Goal: Information Seeking & Learning: Learn about a topic

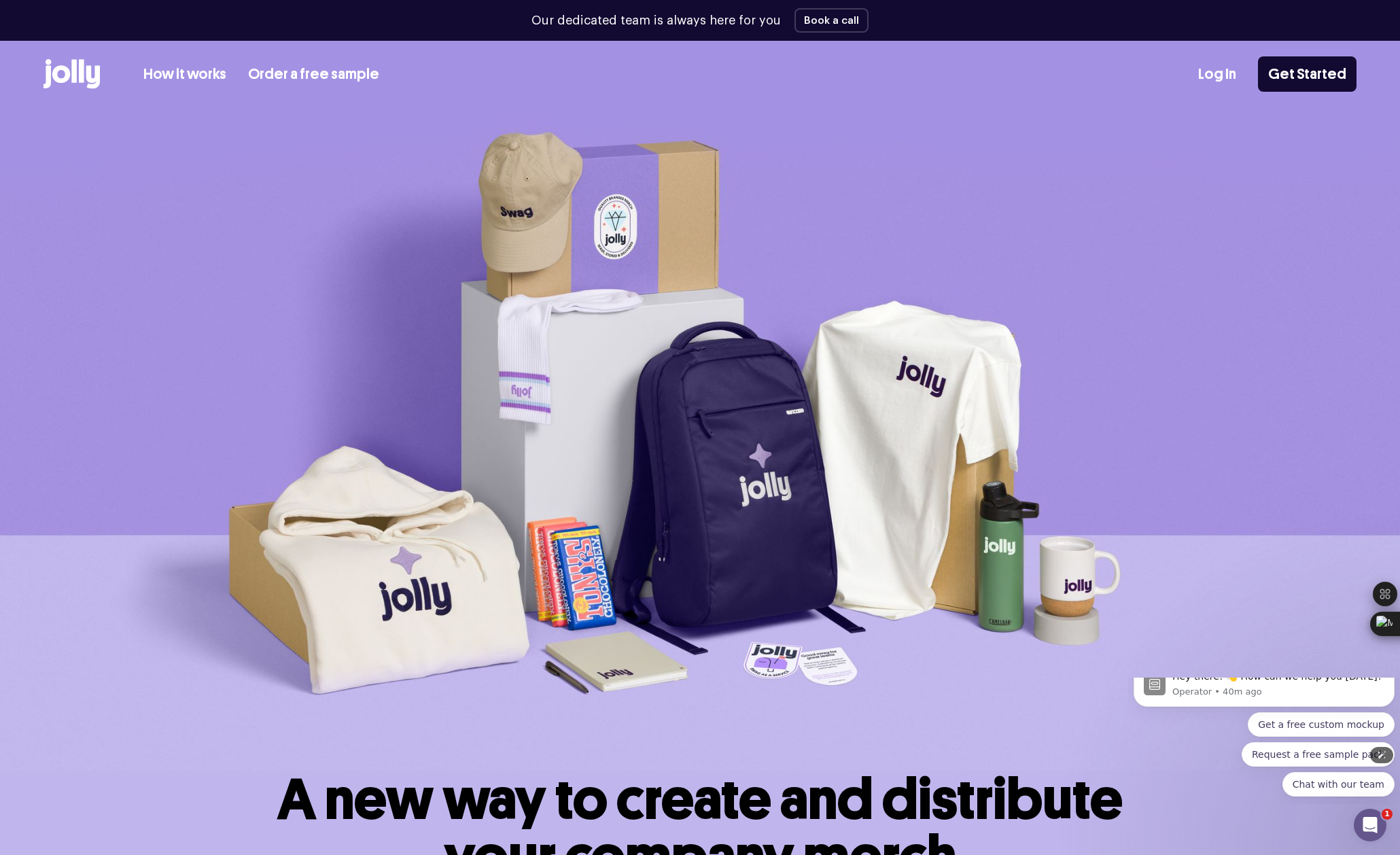
scroll to position [91, 0]
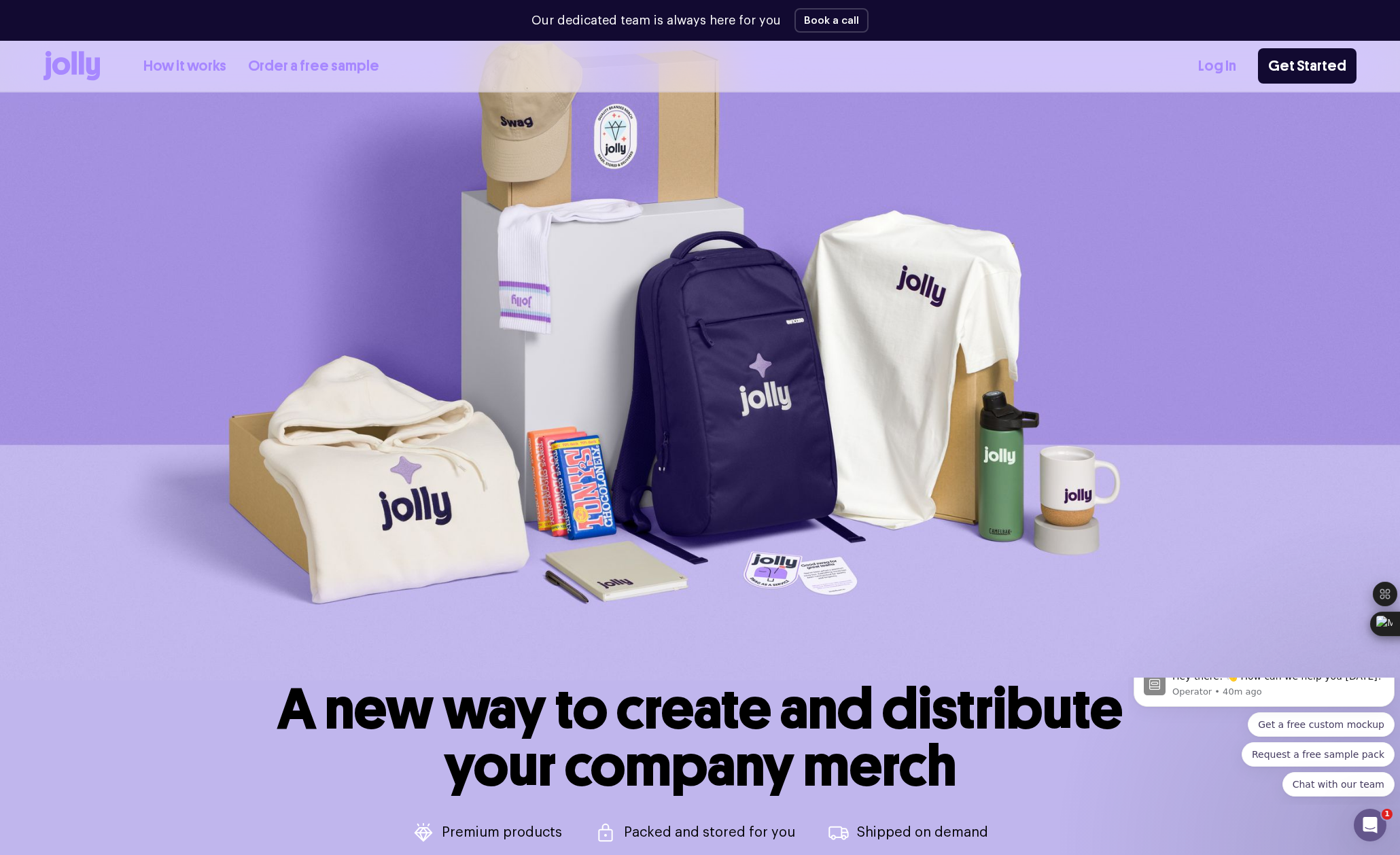
click at [207, 69] on link "How it works" at bounding box center [184, 66] width 83 height 23
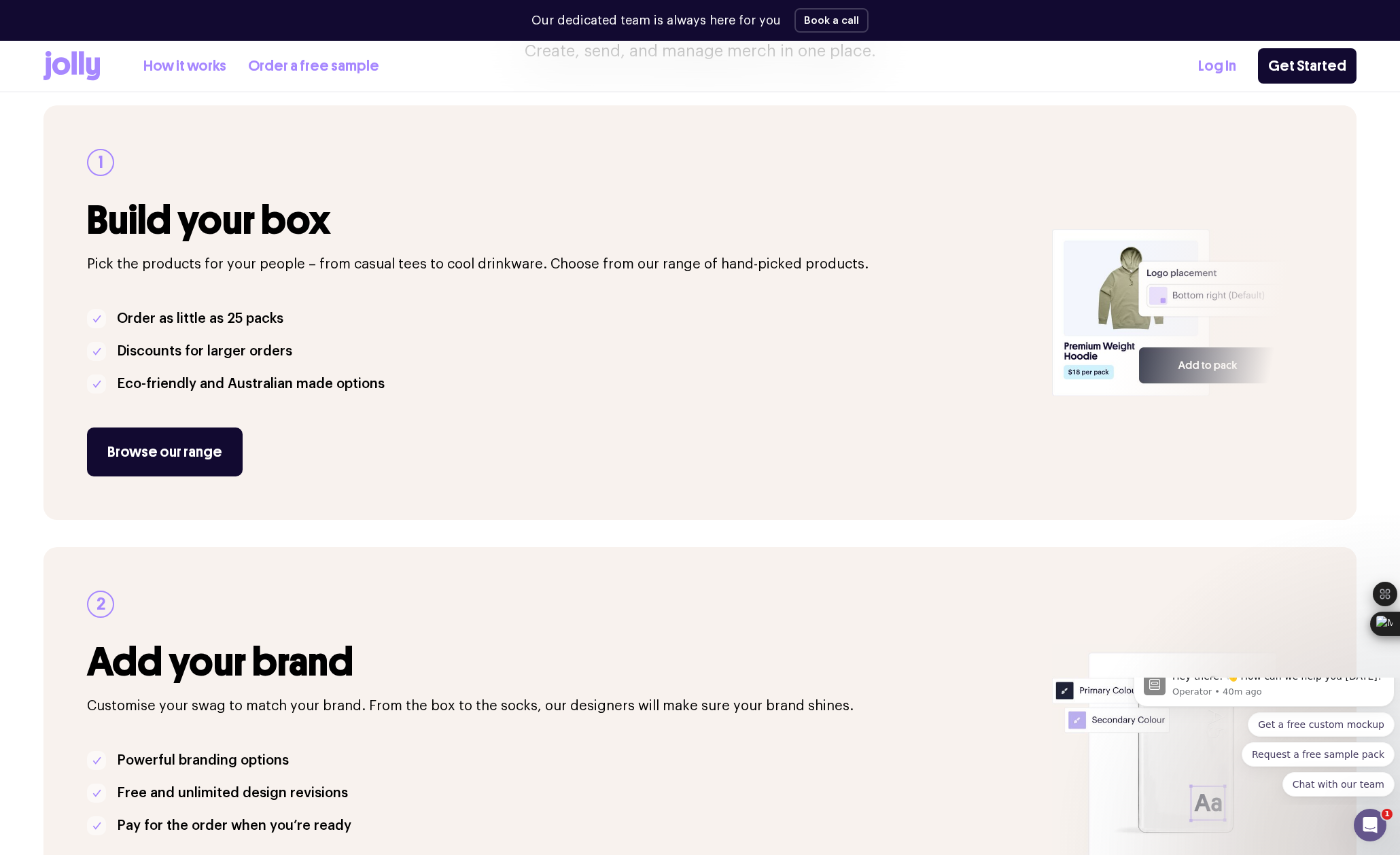
scroll to position [181, 0]
click at [163, 438] on link "Browse our range" at bounding box center [165, 451] width 156 height 49
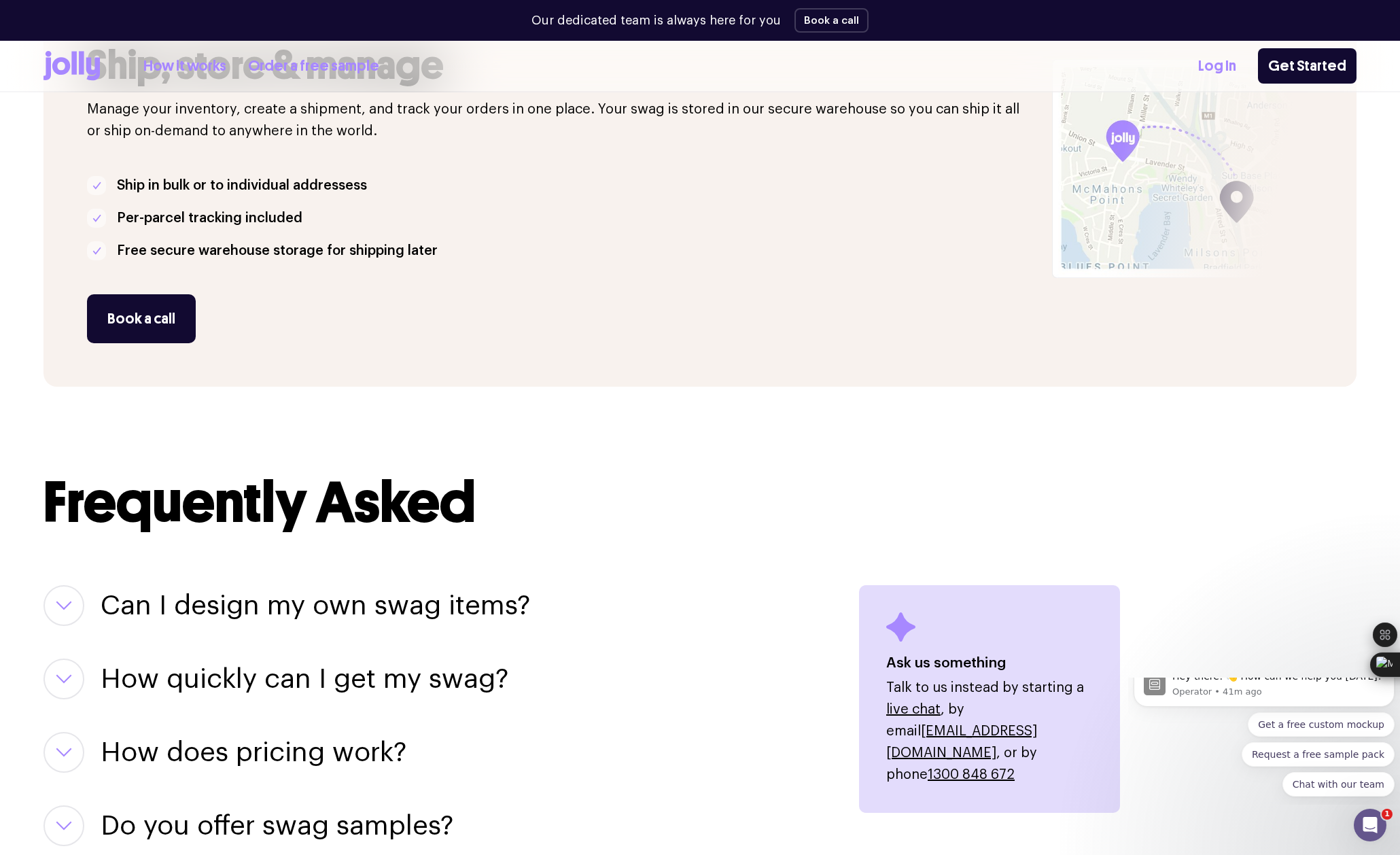
scroll to position [1582, 0]
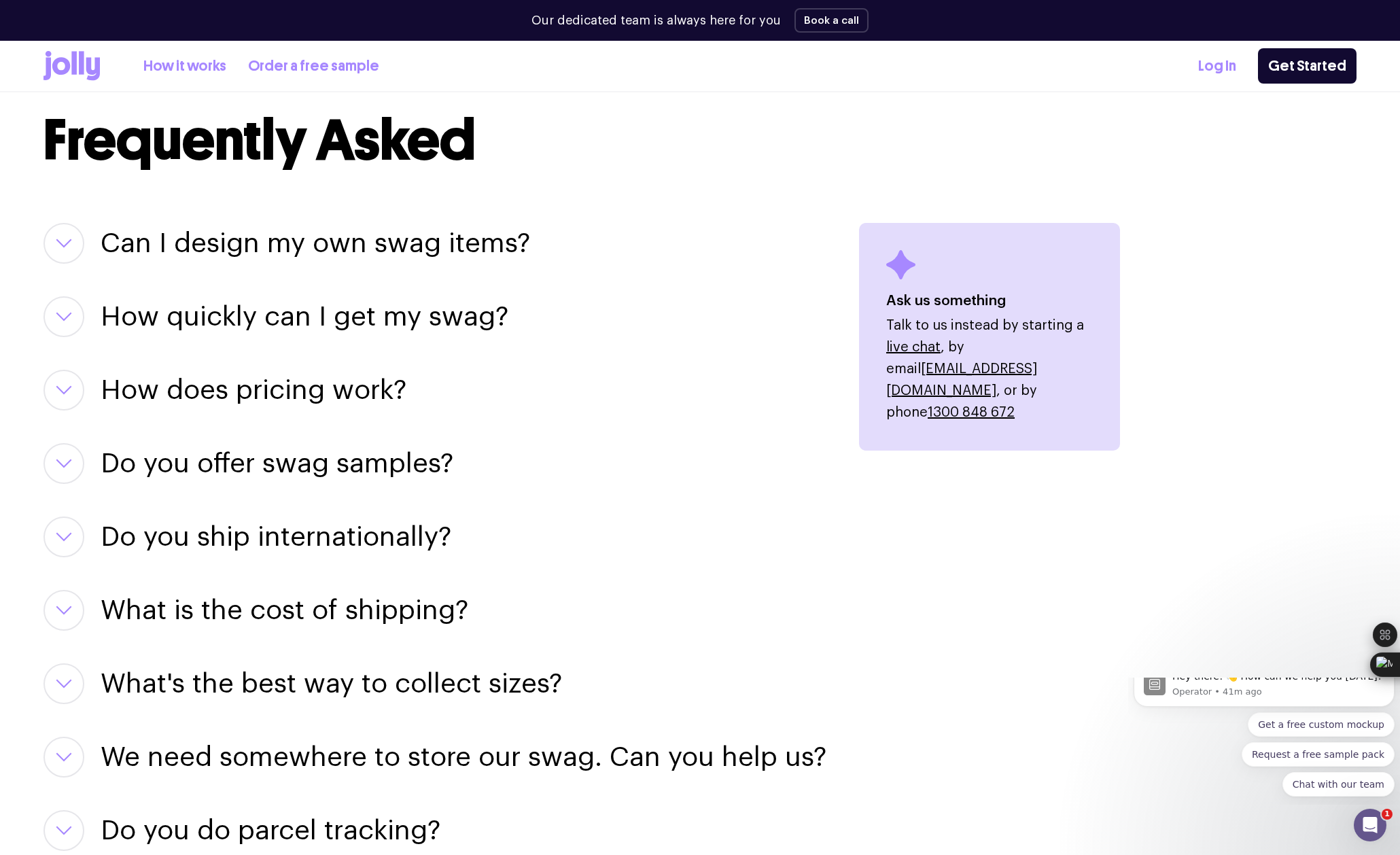
click at [63, 318] on icon "button" at bounding box center [64, 317] width 16 height 10
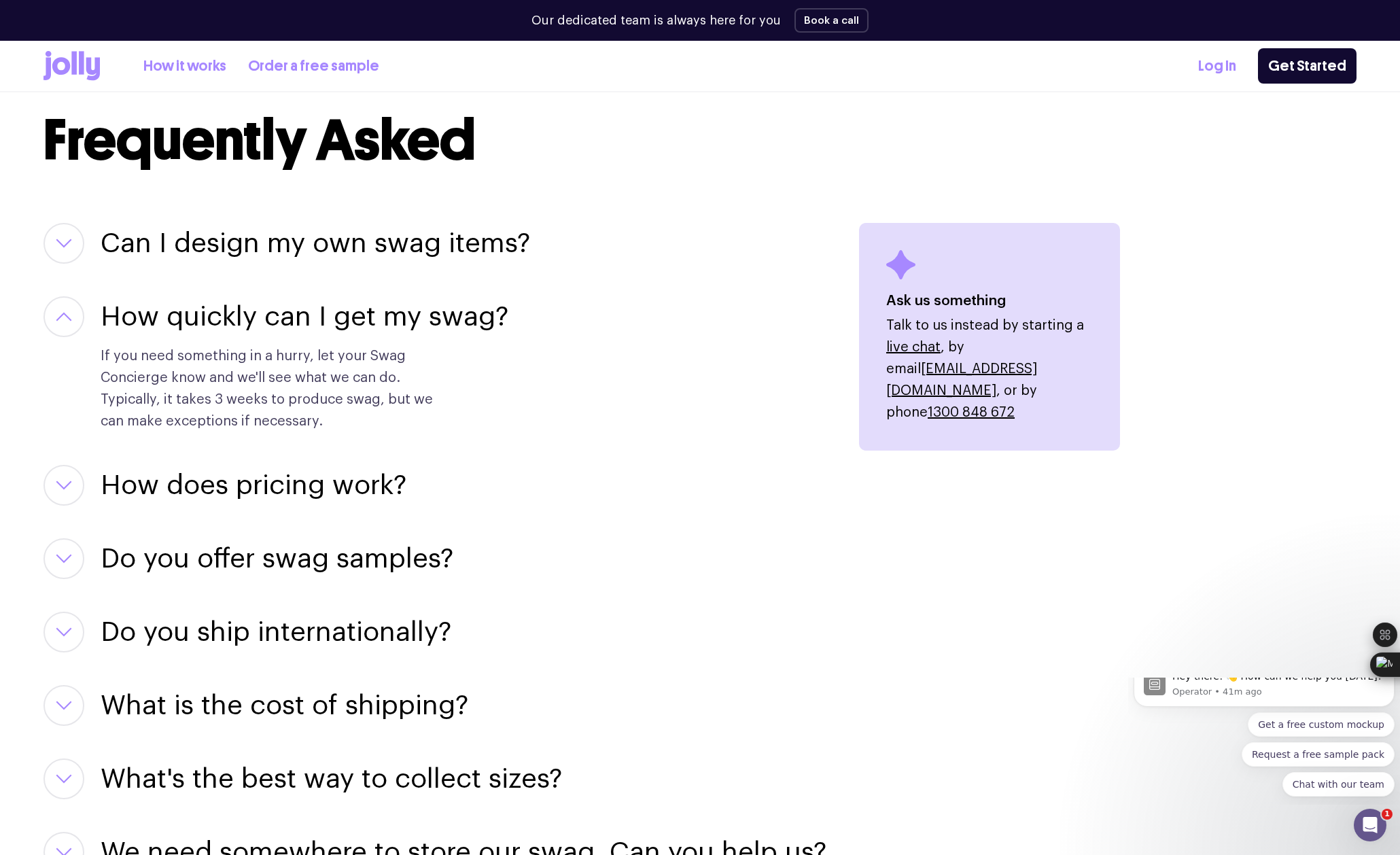
click at [63, 318] on icon "button" at bounding box center [64, 317] width 16 height 10
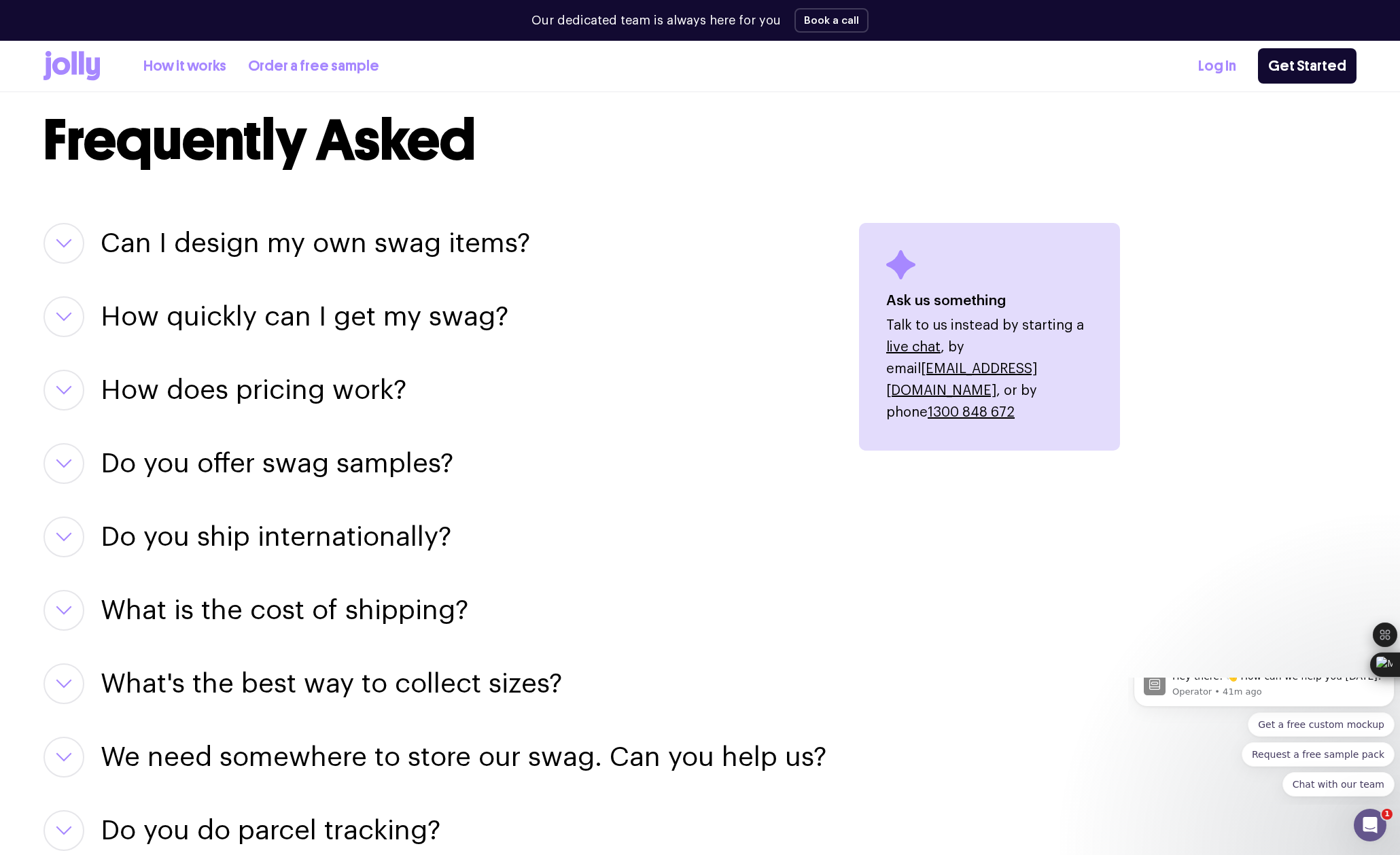
click at [61, 387] on icon "button" at bounding box center [64, 390] width 16 height 10
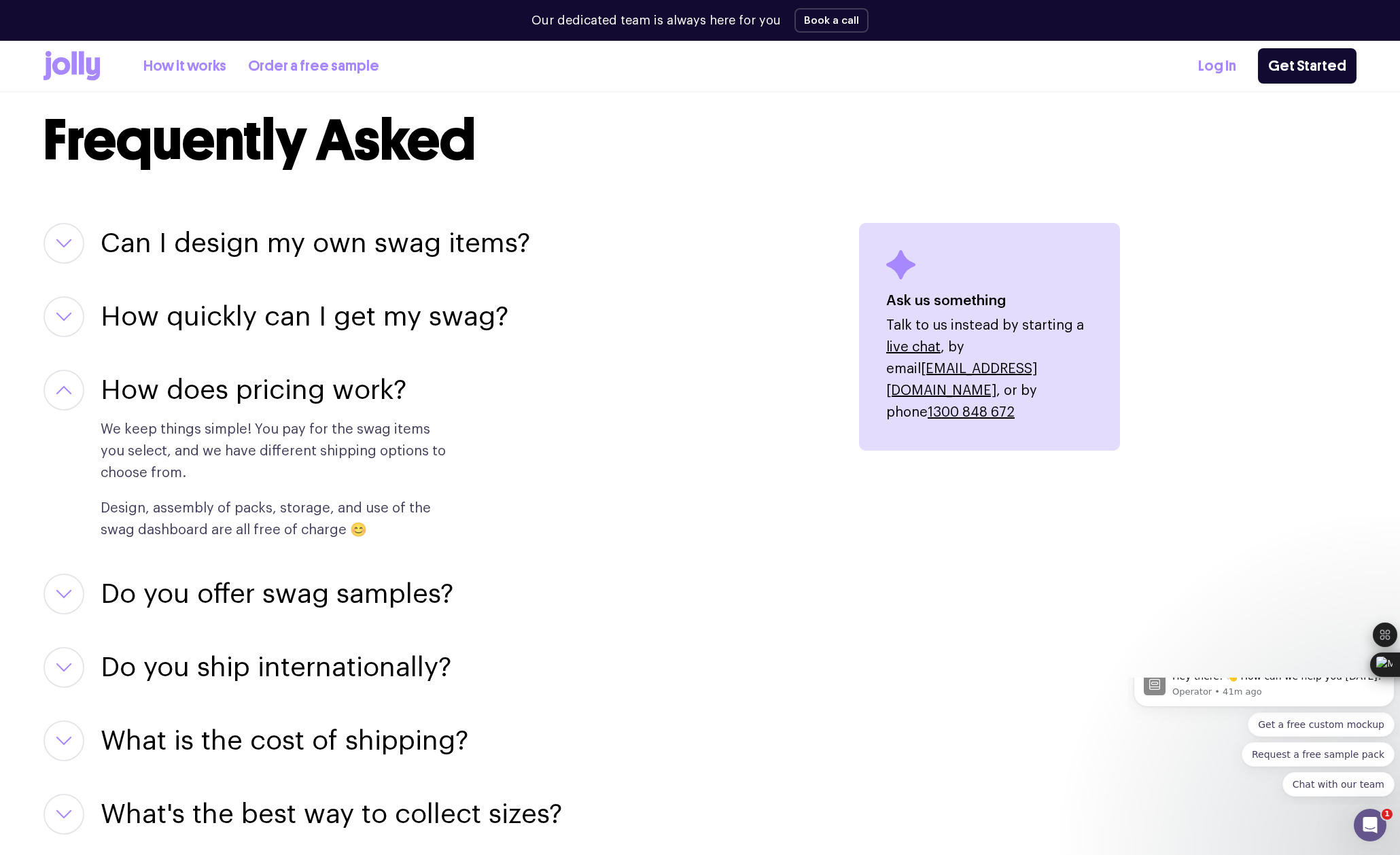
click at [61, 389] on icon "button" at bounding box center [64, 390] width 14 height 6
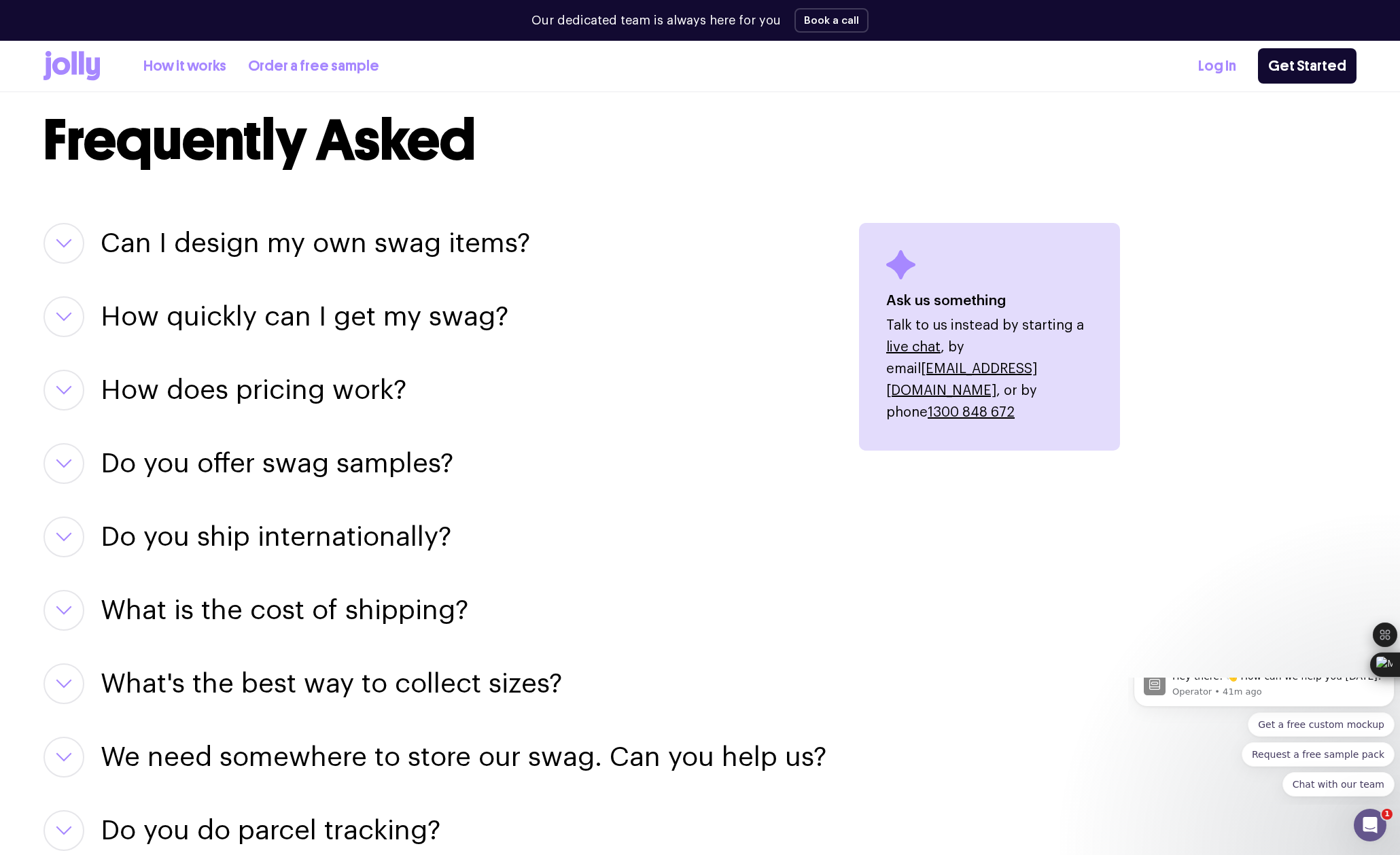
click at [76, 460] on button "button" at bounding box center [64, 463] width 40 height 40
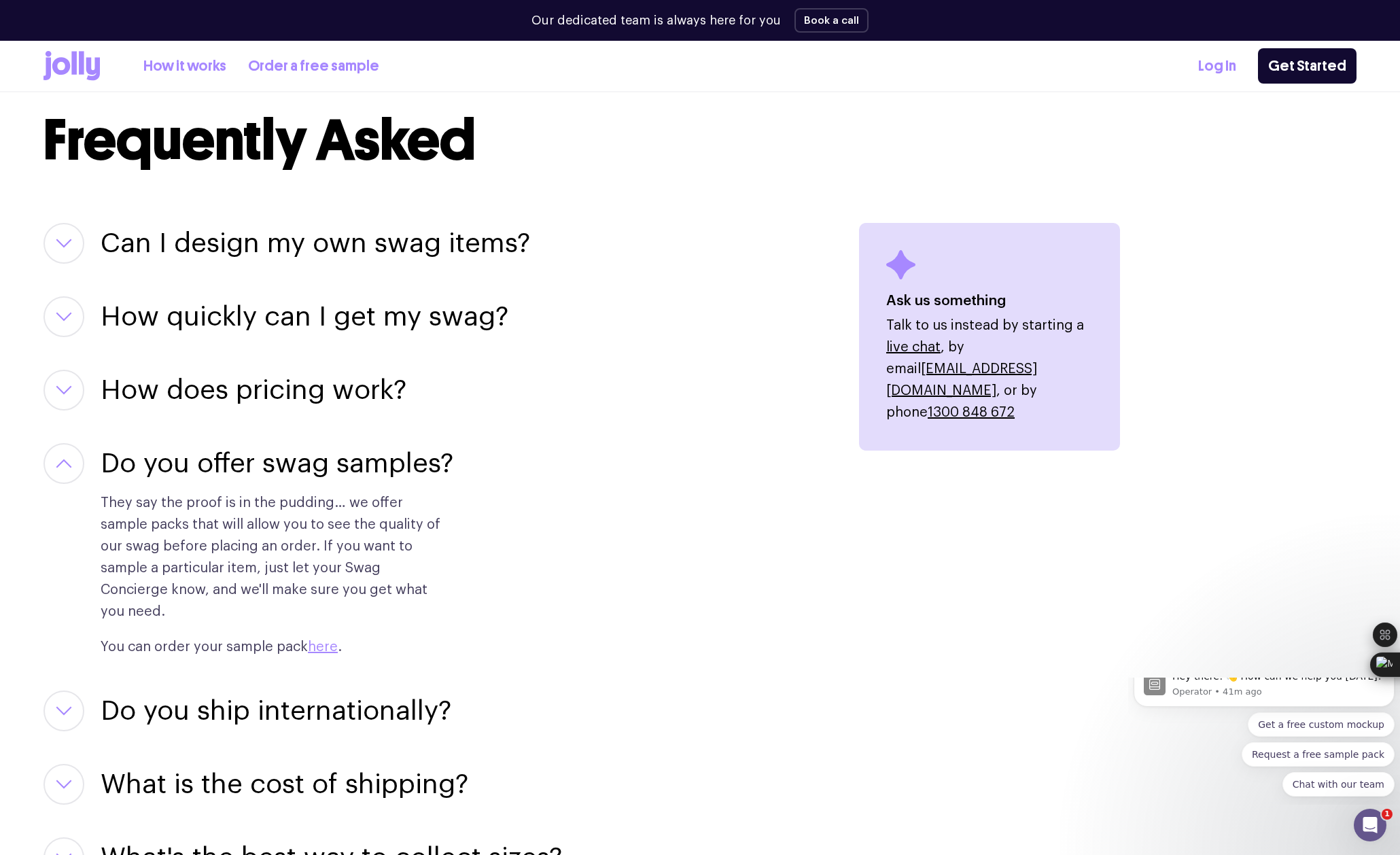
click at [76, 460] on button "button" at bounding box center [64, 463] width 40 height 40
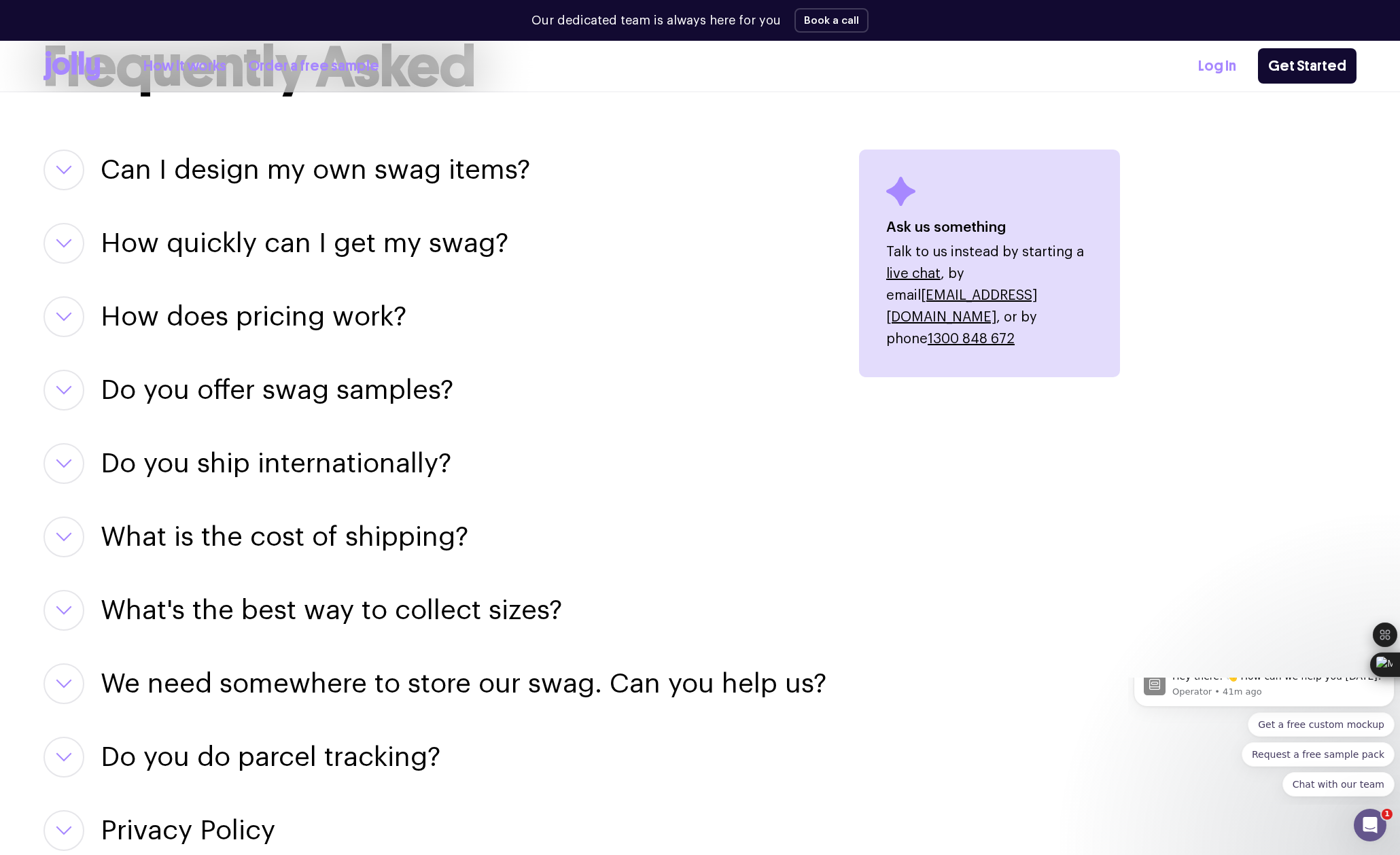
scroll to position [1763, 0]
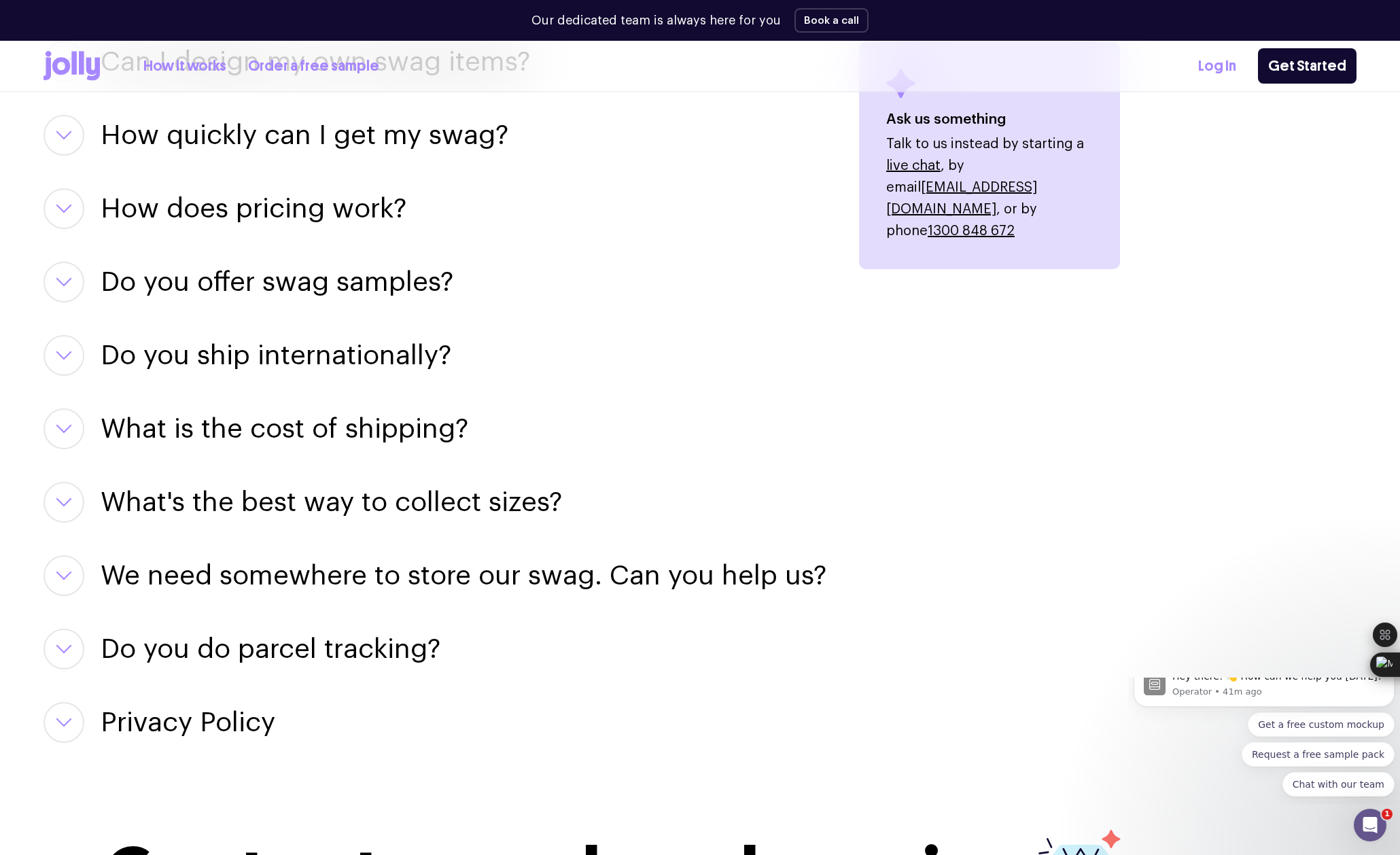
click at [62, 571] on icon "button" at bounding box center [64, 576] width 16 height 10
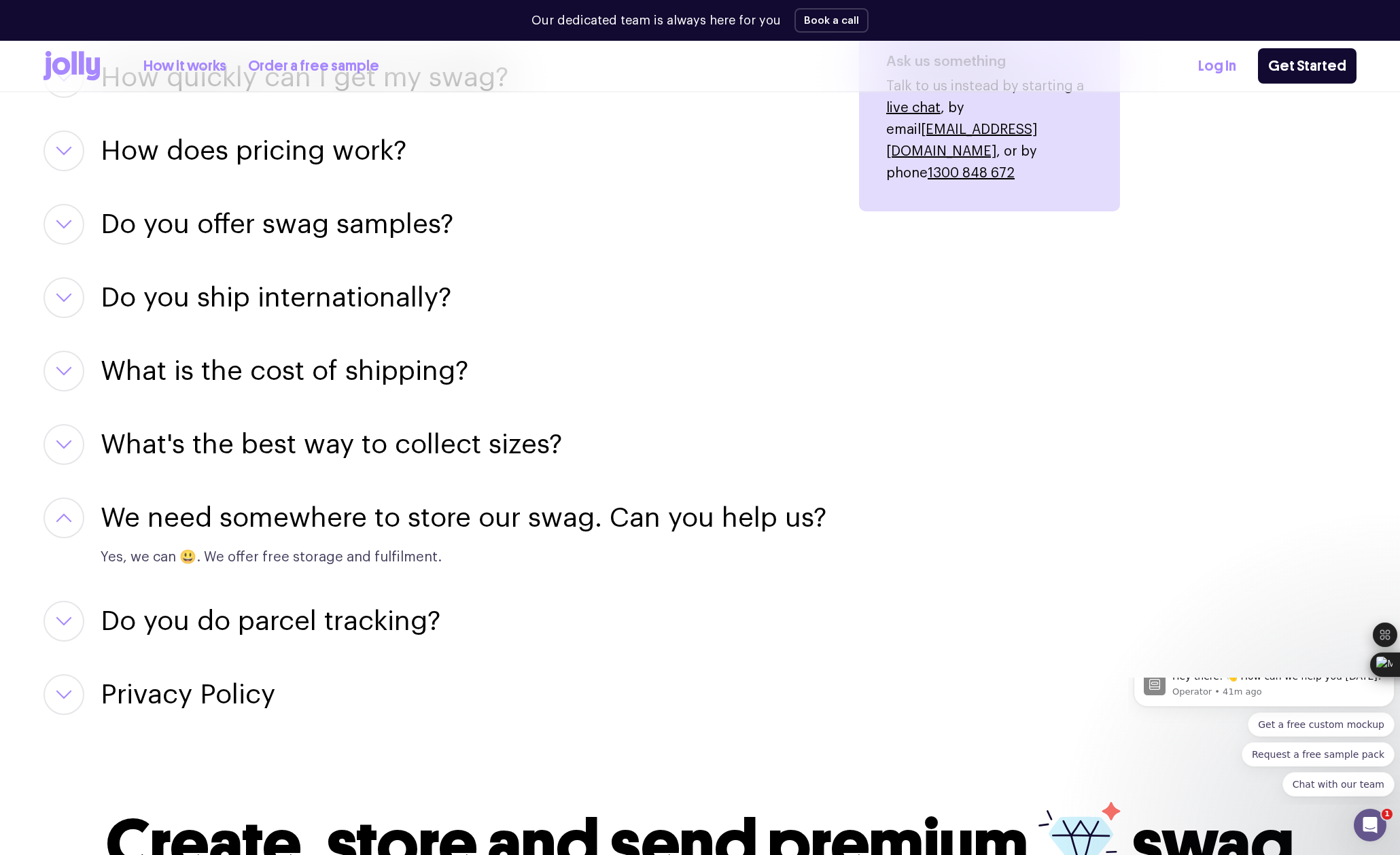
scroll to position [1853, 0]
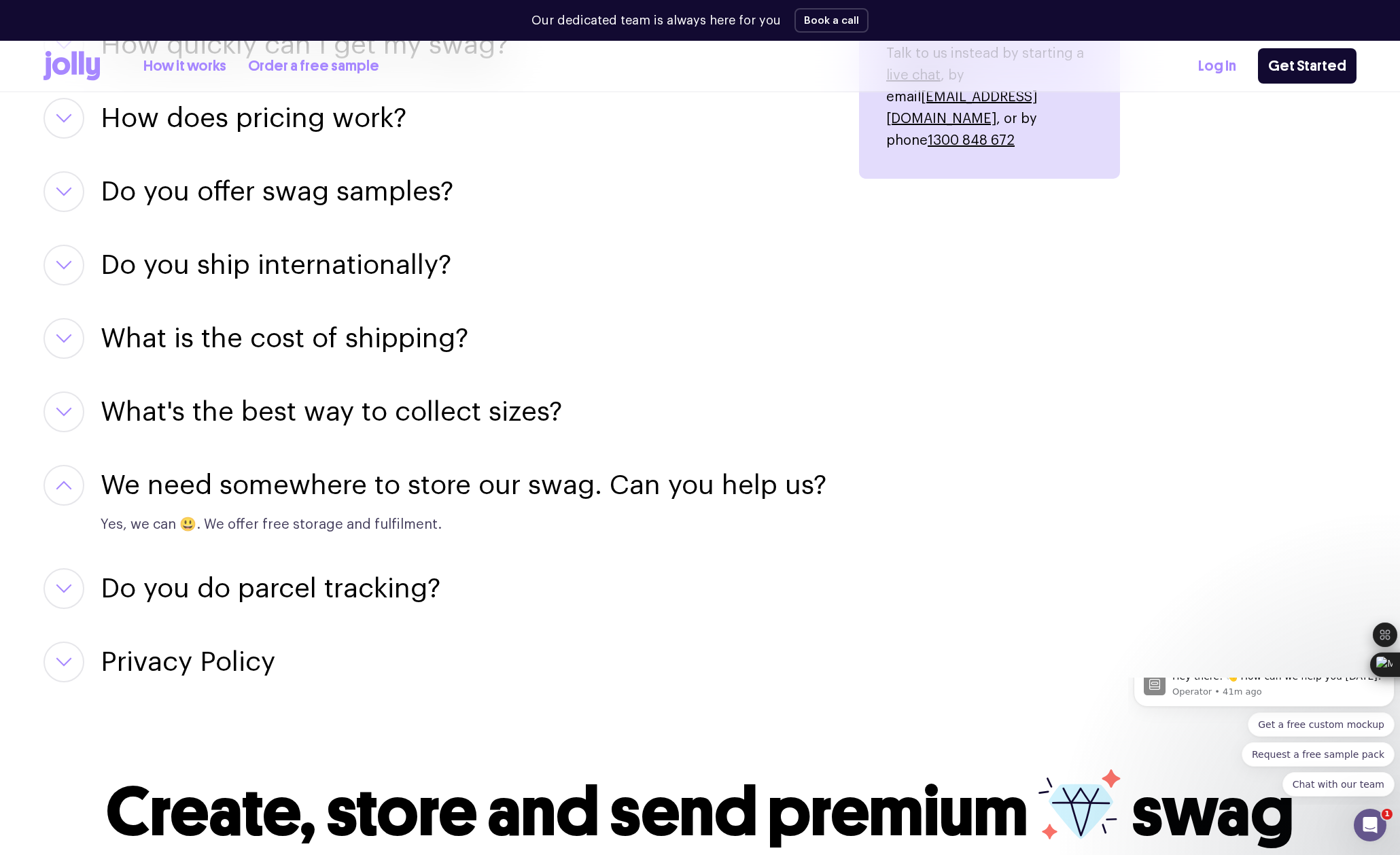
click at [66, 578] on button "button" at bounding box center [64, 588] width 40 height 40
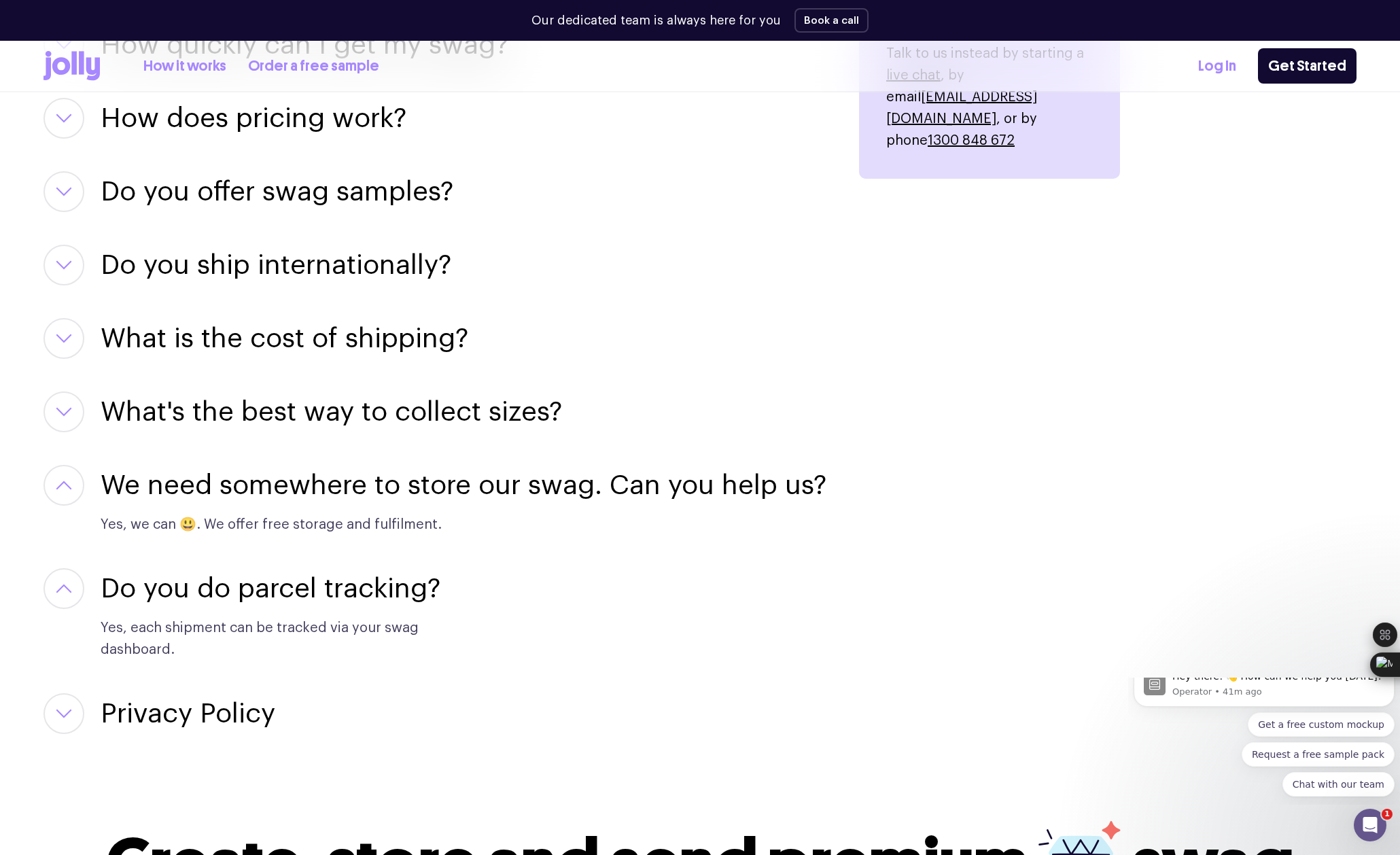
click at [66, 578] on button "button" at bounding box center [64, 588] width 40 height 40
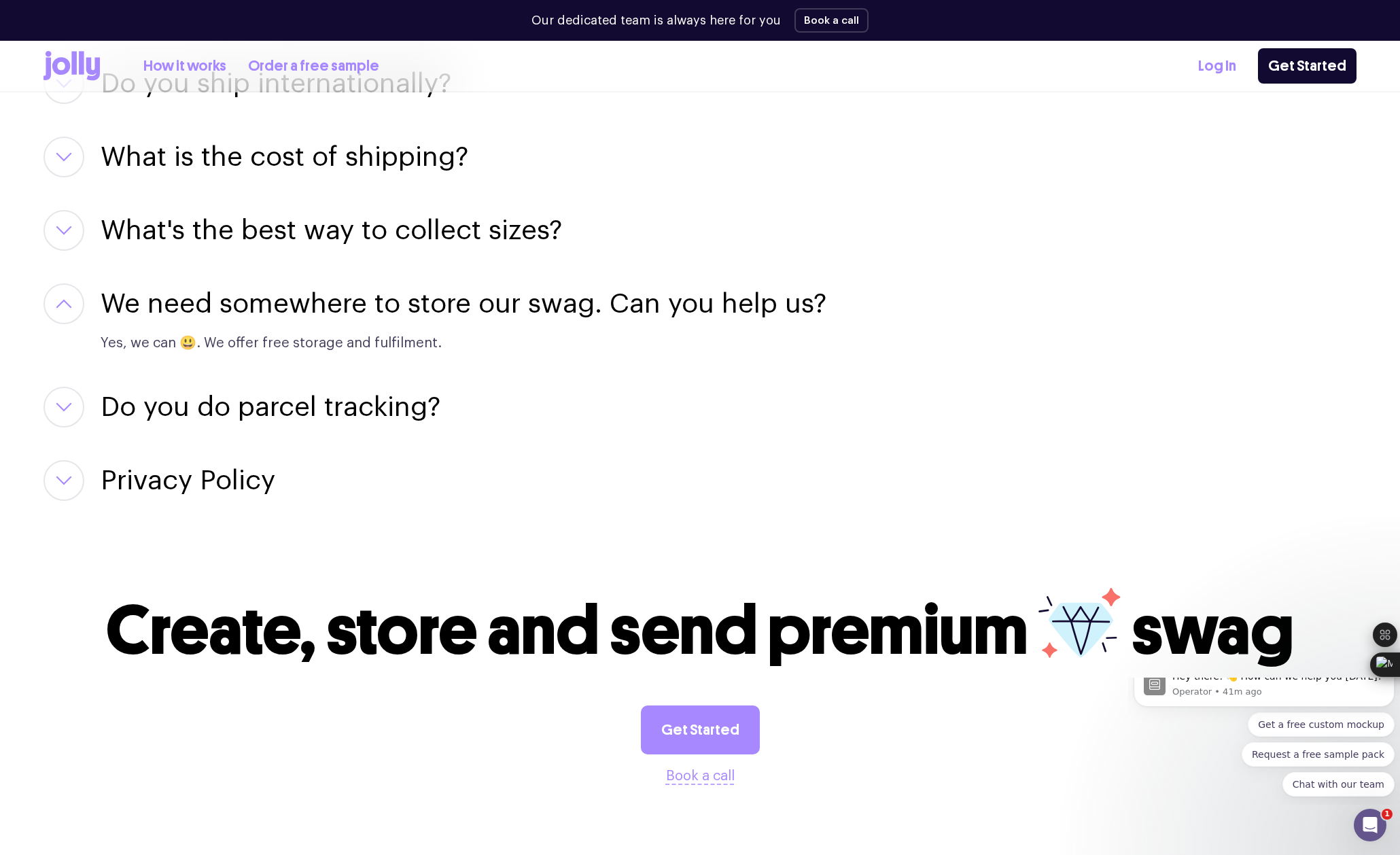
scroll to position [2216, 0]
